Goal: Task Accomplishment & Management: Use online tool/utility

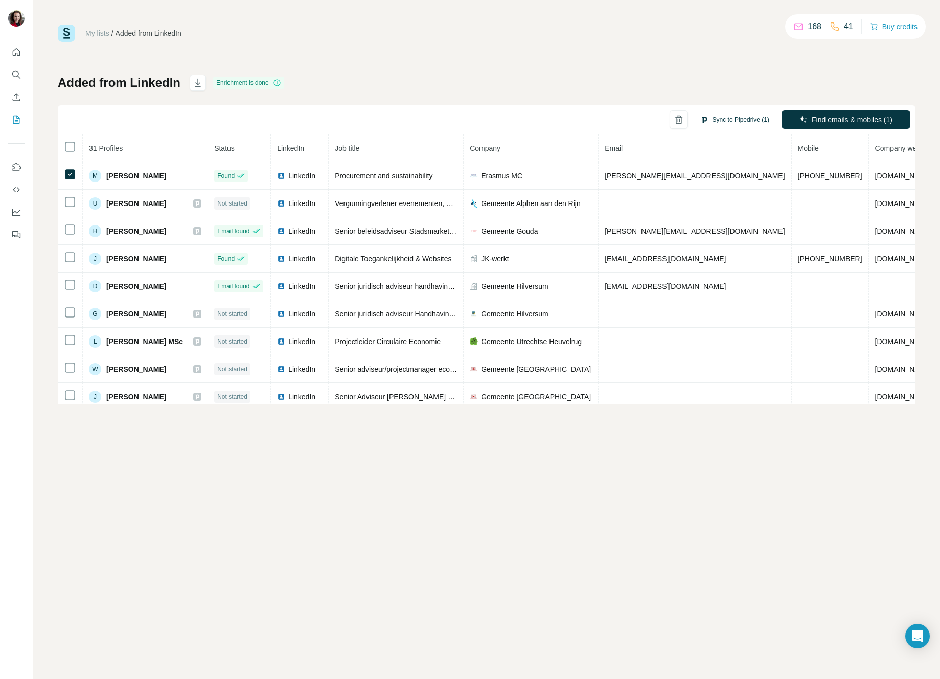
click at [744, 121] on button "Sync to Pipedrive (1)" at bounding box center [734, 119] width 83 height 15
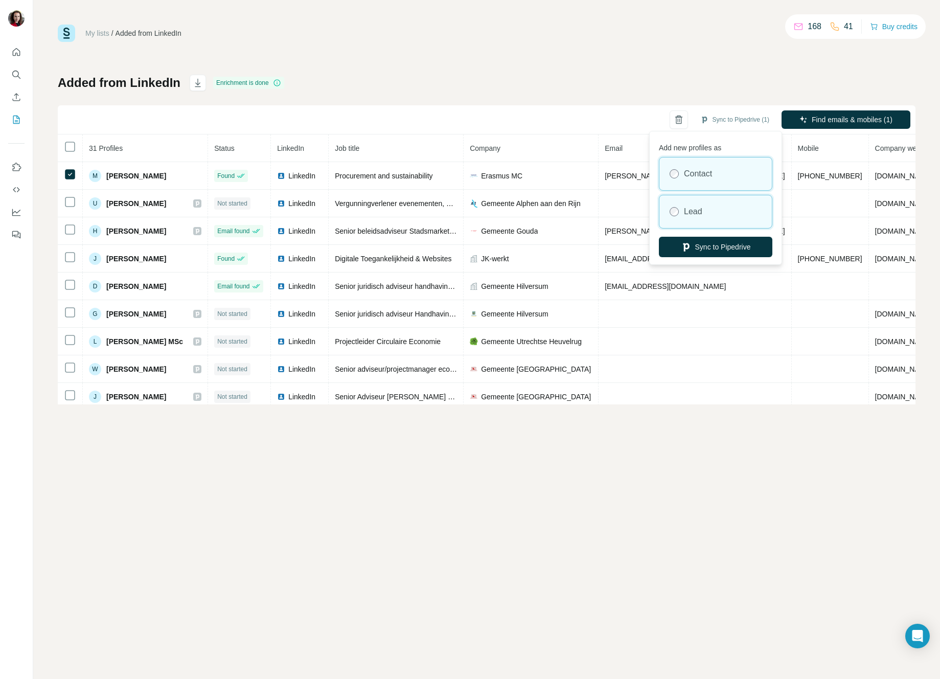
click at [720, 214] on div "Lead" at bounding box center [715, 211] width 112 height 33
click at [712, 250] on button "Sync to Pipedrive" at bounding box center [715, 247] width 113 height 20
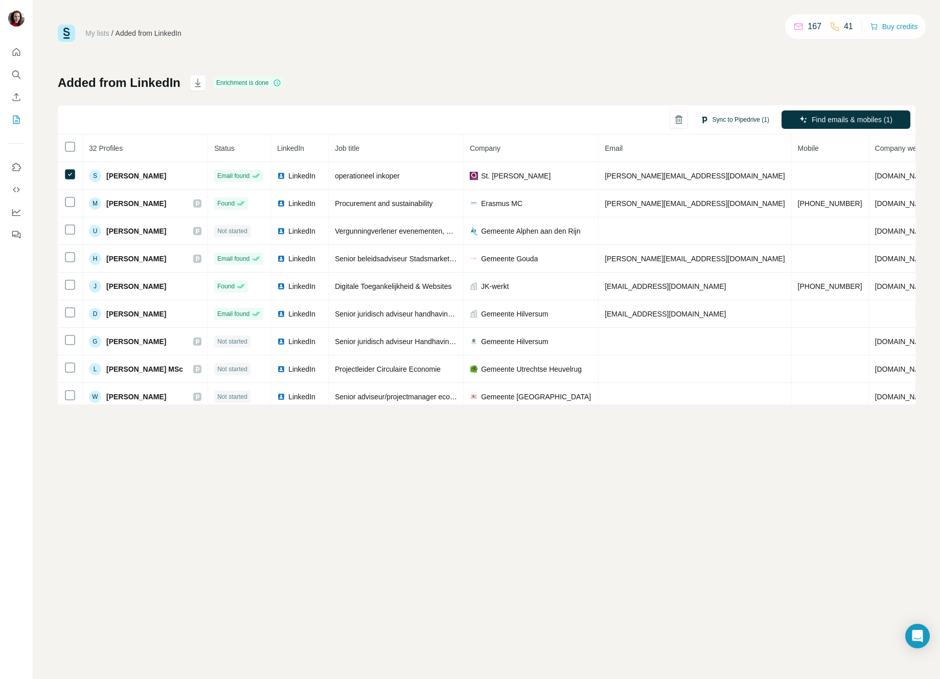
click at [721, 119] on button "Sync to Pipedrive (1)" at bounding box center [734, 119] width 83 height 15
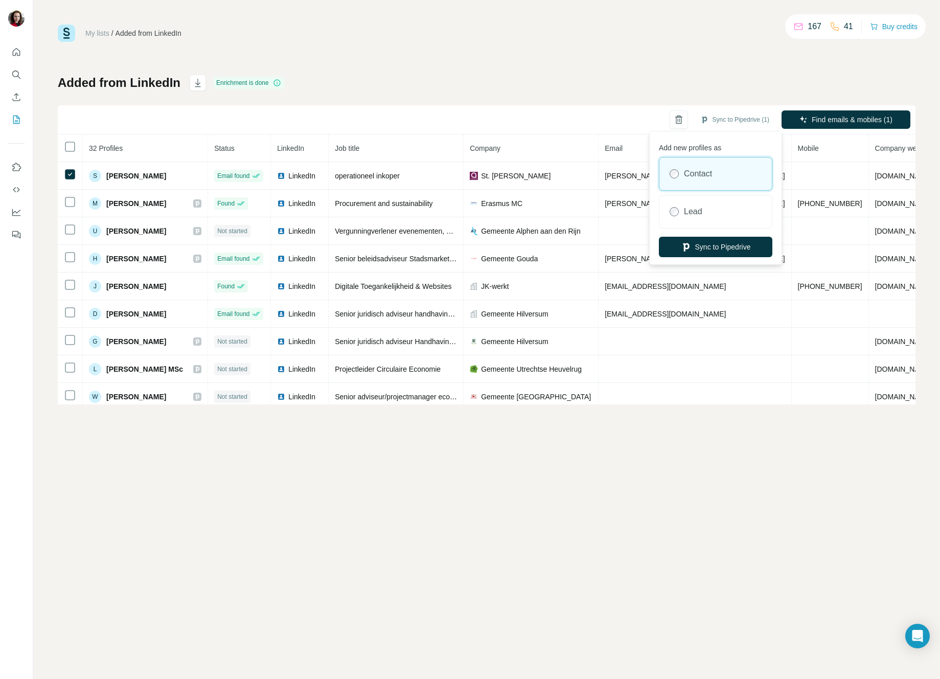
drag, startPoint x: 688, startPoint y: 219, endPoint x: 700, endPoint y: 230, distance: 17.0
click at [688, 219] on div "Lead" at bounding box center [715, 211] width 112 height 33
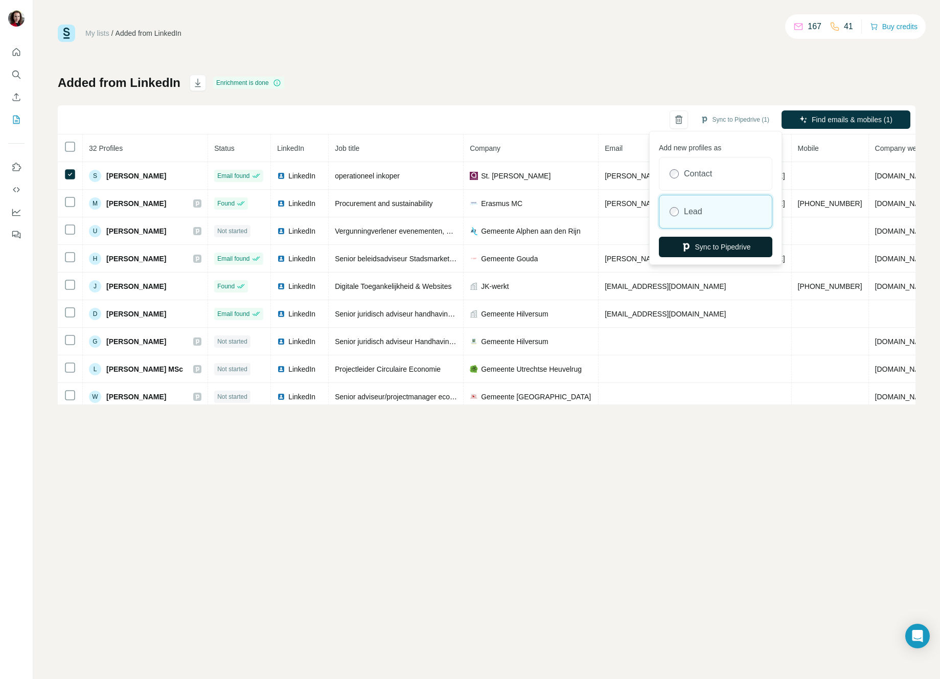
click at [704, 246] on button "Sync to Pipedrive" at bounding box center [715, 247] width 113 height 20
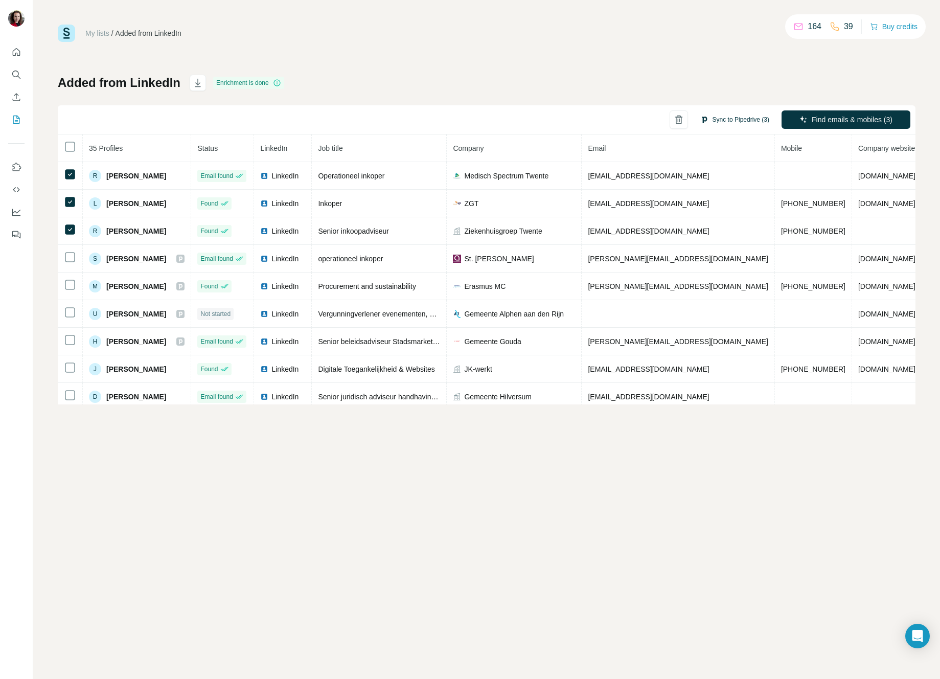
click at [739, 119] on button "Sync to Pipedrive (3)" at bounding box center [734, 119] width 83 height 15
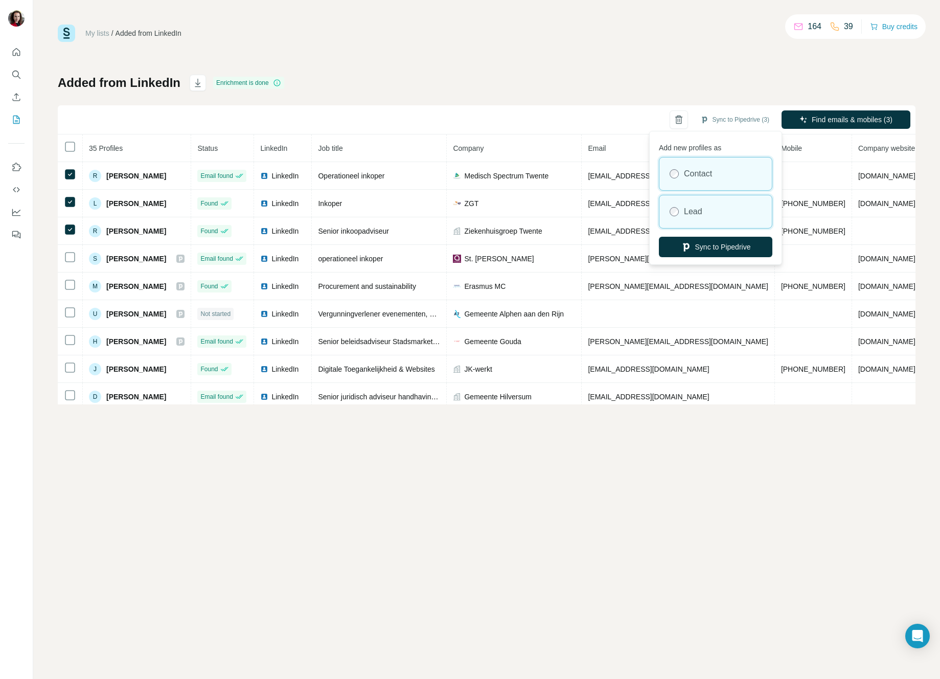
click at [724, 218] on div "Lead" at bounding box center [715, 211] width 112 height 33
click at [723, 249] on button "Sync to Pipedrive" at bounding box center [715, 247] width 113 height 20
